Goal: Task Accomplishment & Management: Manage account settings

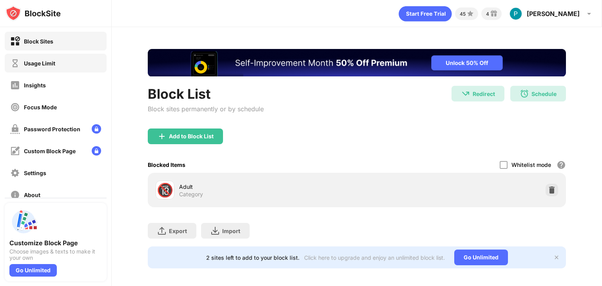
click at [62, 60] on div "Usage Limit" at bounding box center [56, 63] width 102 height 19
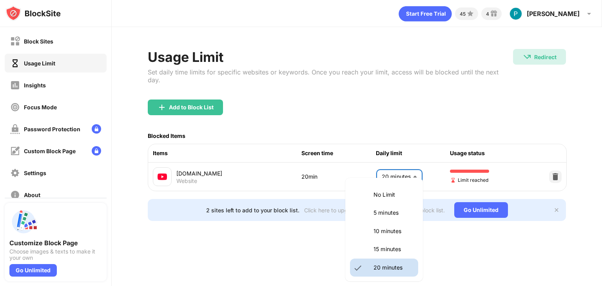
click at [403, 162] on body "Block Sites Usage Limit Insights Focus Mode Password Protection Custom Block Pa…" at bounding box center [301, 143] width 602 height 286
drag, startPoint x: 384, startPoint y: 231, endPoint x: 389, endPoint y: 247, distance: 16.1
click at [389, 247] on p "15 minutes" at bounding box center [394, 249] width 40 height 9
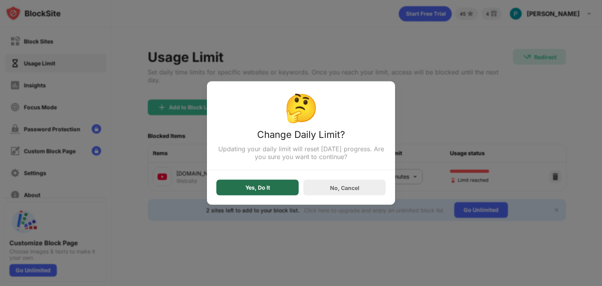
click at [278, 195] on div "Yes, Do It" at bounding box center [257, 188] width 82 height 16
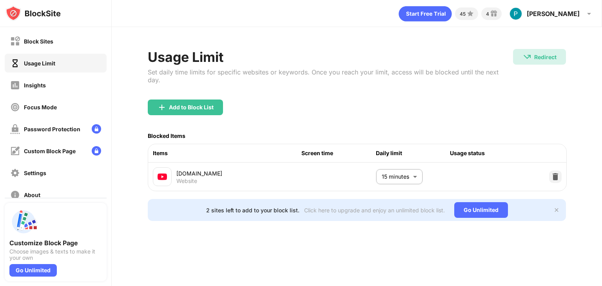
click at [278, 195] on div "Yes, Do It" at bounding box center [257, 188] width 82 height 16
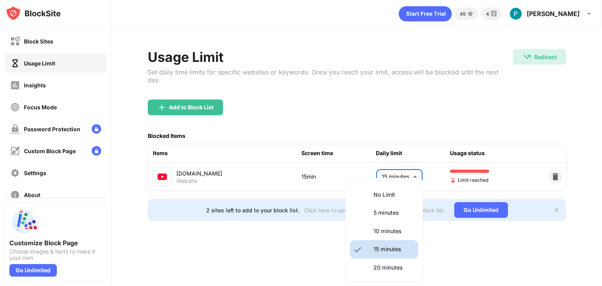
click at [399, 177] on body "Block Sites Usage Limit Insights Focus Mode Password Protection Custom Block Pa…" at bounding box center [301, 143] width 602 height 286
click at [394, 280] on li "25 minutes" at bounding box center [384, 286] width 68 height 18
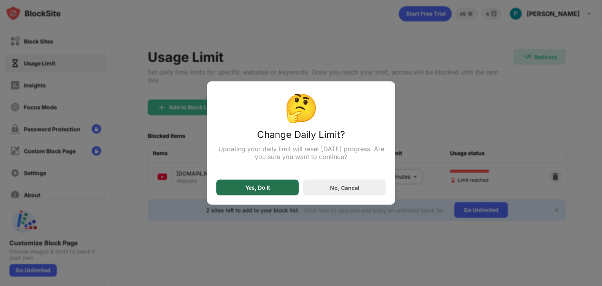
click at [258, 183] on div "Yes, Do It" at bounding box center [257, 188] width 82 height 16
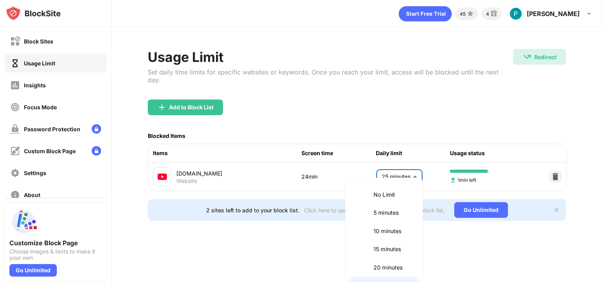
click at [410, 160] on body "Block Sites Usage Limit Insights Focus Mode Password Protection Custom Block Pa…" at bounding box center [301, 143] width 602 height 286
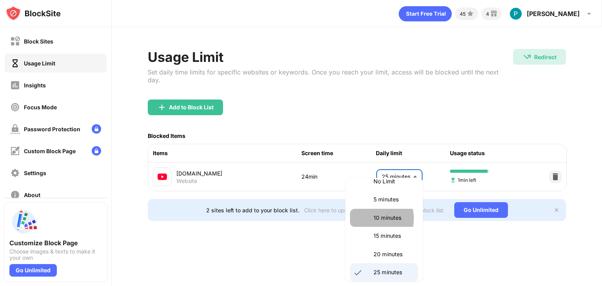
drag, startPoint x: 372, startPoint y: 219, endPoint x: 385, endPoint y: 244, distance: 28.0
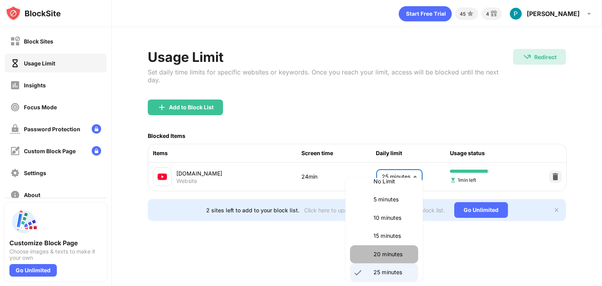
click at [388, 261] on li "20 minutes" at bounding box center [384, 254] width 68 height 18
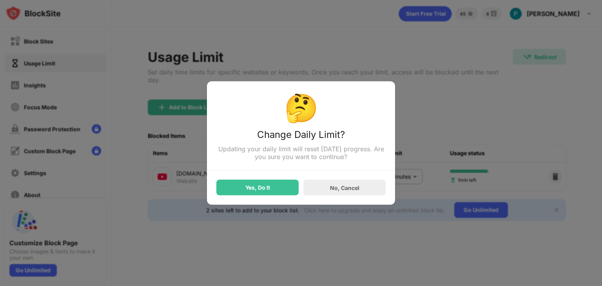
drag, startPoint x: 296, startPoint y: 213, endPoint x: 272, endPoint y: 186, distance: 36.6
click at [272, 286] on div "🤔 Change Daily Limit? Updating your daily limit will reset [DATE] progress. Are…" at bounding box center [301, 286] width 602 height 0
click at [272, 186] on div "Yes, Do It" at bounding box center [257, 188] width 82 height 16
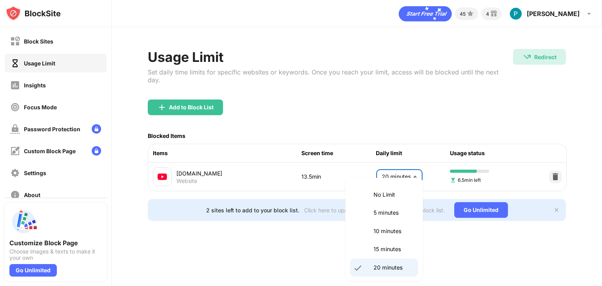
click at [376, 168] on body "Block Sites Usage Limit Insights Focus Mode Password Protection Custom Block Pa…" at bounding box center [301, 143] width 602 height 286
drag, startPoint x: 379, startPoint y: 276, endPoint x: 381, endPoint y: 287, distance: 11.9
click at [381, 286] on html "Block Sites Usage Limit Insights Focus Mode Password Protection Custom Block Pa…" at bounding box center [301, 143] width 602 height 286
click at [383, 281] on li "25 minutes" at bounding box center [384, 286] width 68 height 18
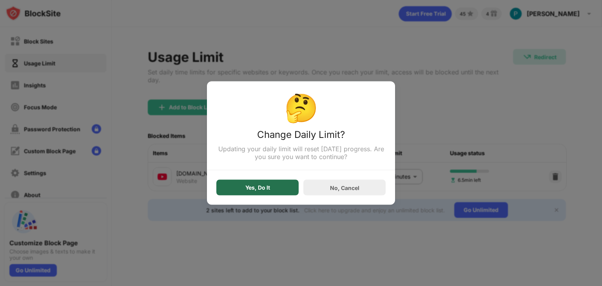
click at [258, 182] on div "Yes, Do It" at bounding box center [257, 188] width 82 height 16
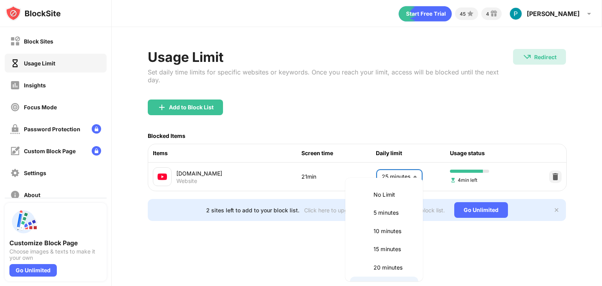
click at [408, 172] on body "Block Sites Usage Limit Insights Focus Mode Password Protection Custom Block Pa…" at bounding box center [301, 143] width 602 height 286
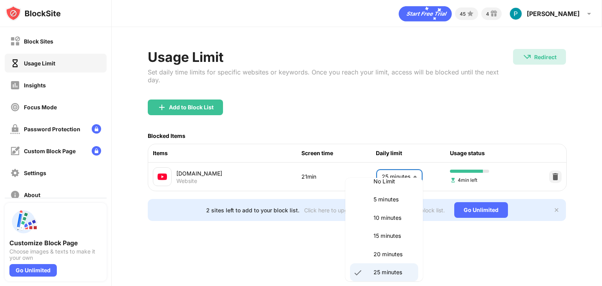
drag, startPoint x: 392, startPoint y: 237, endPoint x: 388, endPoint y: 253, distance: 16.1
click at [388, 253] on p "20 minutes" at bounding box center [394, 254] width 40 height 9
type input "**"
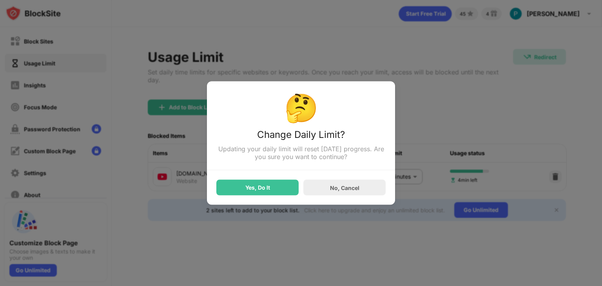
drag, startPoint x: 247, startPoint y: 200, endPoint x: 256, endPoint y: 193, distance: 12.1
click at [256, 193] on div "🤔 Change Daily Limit? Updating your daily limit will reset [DATE] progress. Are…" at bounding box center [301, 143] width 188 height 123
click at [256, 193] on div "Yes, Do It" at bounding box center [257, 188] width 82 height 16
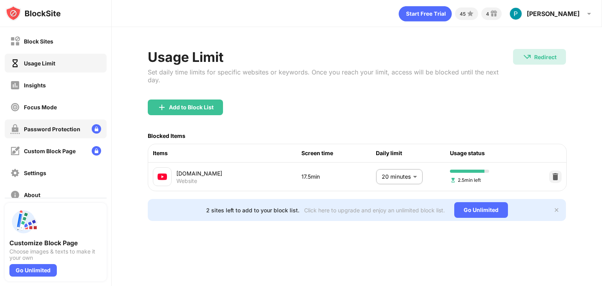
click at [42, 127] on div "Password Protection" at bounding box center [52, 129] width 56 height 7
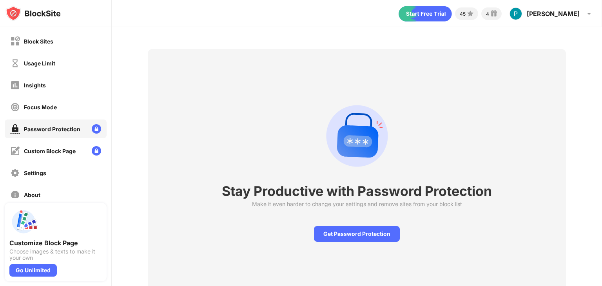
click at [63, 96] on div "Block Sites Usage Limit Insights Focus Mode Password Protection Custom Block Pa…" at bounding box center [55, 118] width 111 height 182
click at [67, 117] on div "Block Sites Usage Limit Insights Focus Mode Password Protection Custom Block Pa…" at bounding box center [55, 118] width 111 height 182
click at [69, 105] on div "Focus Mode" at bounding box center [56, 107] width 102 height 19
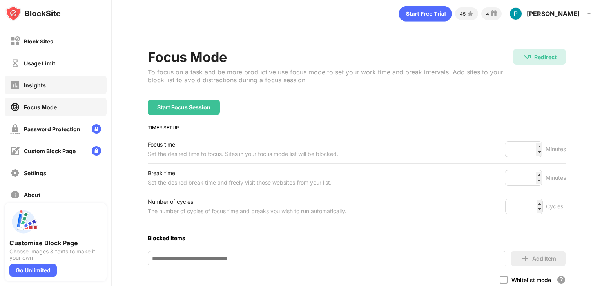
click at [76, 77] on div "Insights" at bounding box center [56, 85] width 102 height 19
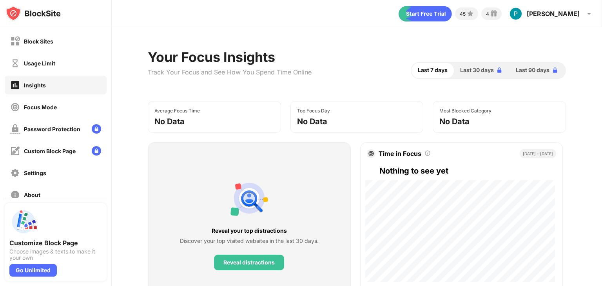
drag, startPoint x: 80, startPoint y: 58, endPoint x: 579, endPoint y: 44, distance: 498.8
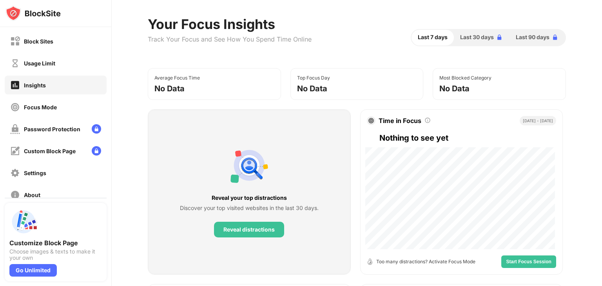
scroll to position [29, 0]
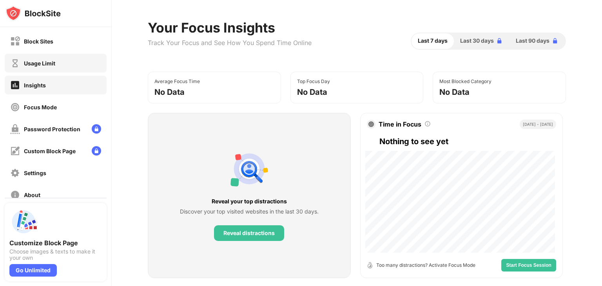
click at [84, 67] on div "Usage Limit" at bounding box center [56, 63] width 102 height 19
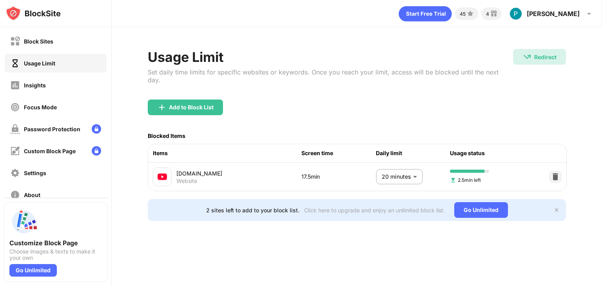
drag, startPoint x: 410, startPoint y: 156, endPoint x: 406, endPoint y: 165, distance: 9.5
click at [406, 165] on div "[DOMAIN_NAME] Website 17.5min 20 minutes ** ​ 2.5min left" at bounding box center [357, 177] width 418 height 28
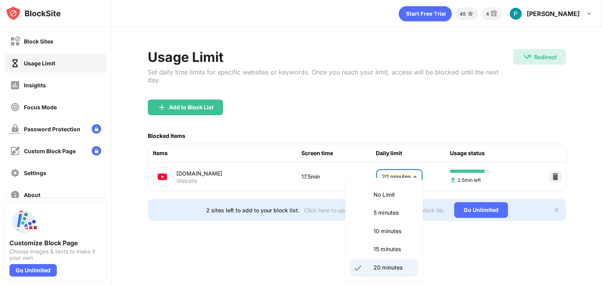
click at [406, 165] on body "Block Sites Usage Limit Insights Focus Mode Password Protection Custom Block Pa…" at bounding box center [301, 143] width 602 height 286
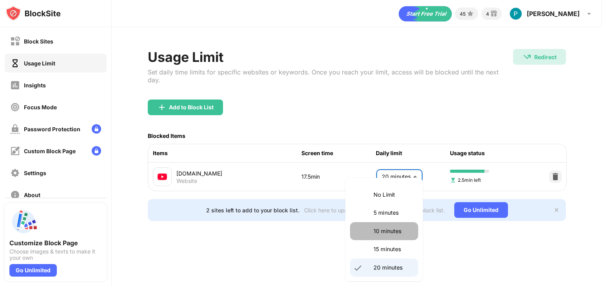
click at [403, 239] on li "10 minutes" at bounding box center [384, 231] width 68 height 18
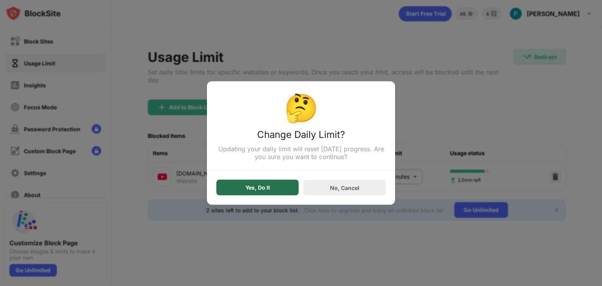
click at [244, 191] on div "Yes, Do It" at bounding box center [257, 188] width 82 height 16
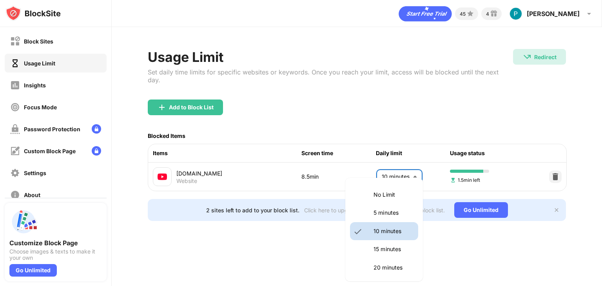
click at [395, 170] on body "Block Sites Usage Limit Insights Focus Mode Password Protection Custom Block Pa…" at bounding box center [301, 143] width 602 height 286
click at [375, 258] on li "15 minutes" at bounding box center [384, 249] width 68 height 18
type input "**"
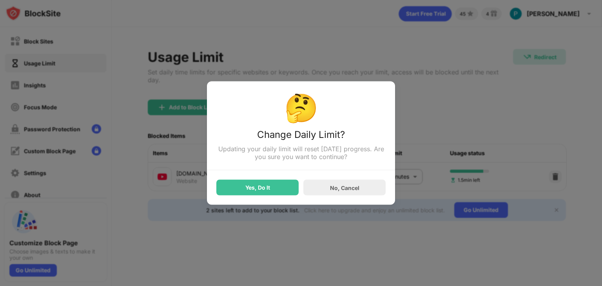
drag, startPoint x: 290, startPoint y: 211, endPoint x: 279, endPoint y: 202, distance: 14.2
click at [279, 286] on div "🤔 Change Daily Limit? Updating your daily limit will reset [DATE] progress. Are…" at bounding box center [301, 286] width 602 height 0
drag, startPoint x: 279, startPoint y: 202, endPoint x: 273, endPoint y: 193, distance: 11.3
click at [273, 193] on div "🤔 Change Daily Limit? Updating your daily limit will reset [DATE] progress. Are…" at bounding box center [301, 143] width 188 height 123
click at [273, 193] on div "Yes, Do It" at bounding box center [257, 188] width 82 height 16
